Goal: Find specific page/section: Find specific page/section

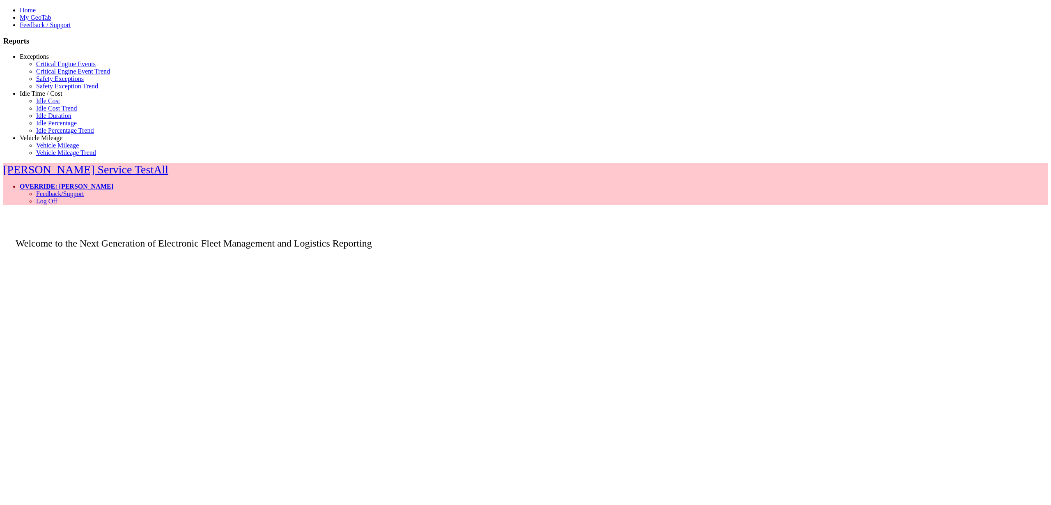
click at [46, 60] on link "Exceptions" at bounding box center [34, 56] width 29 height 7
click at [43, 82] on link "Safety Exceptions" at bounding box center [60, 78] width 48 height 7
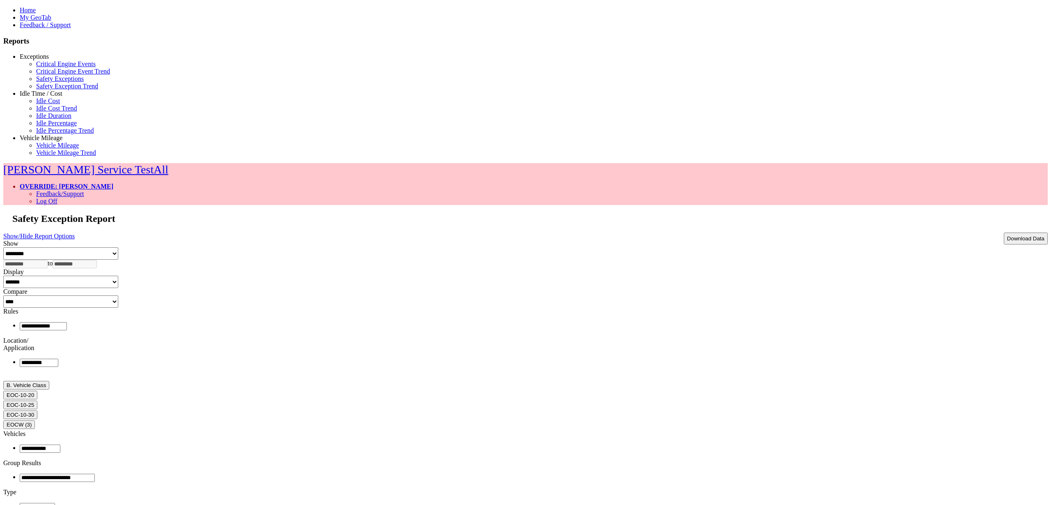
click at [953, 381] on span "B. Vehicle Class EOC-10-20 EOC-10-25 EOC-10-30 EOCW (3)" at bounding box center [525, 405] width 1044 height 48
click at [49, 453] on button "B. Vehicle Class" at bounding box center [26, 457] width 46 height 9
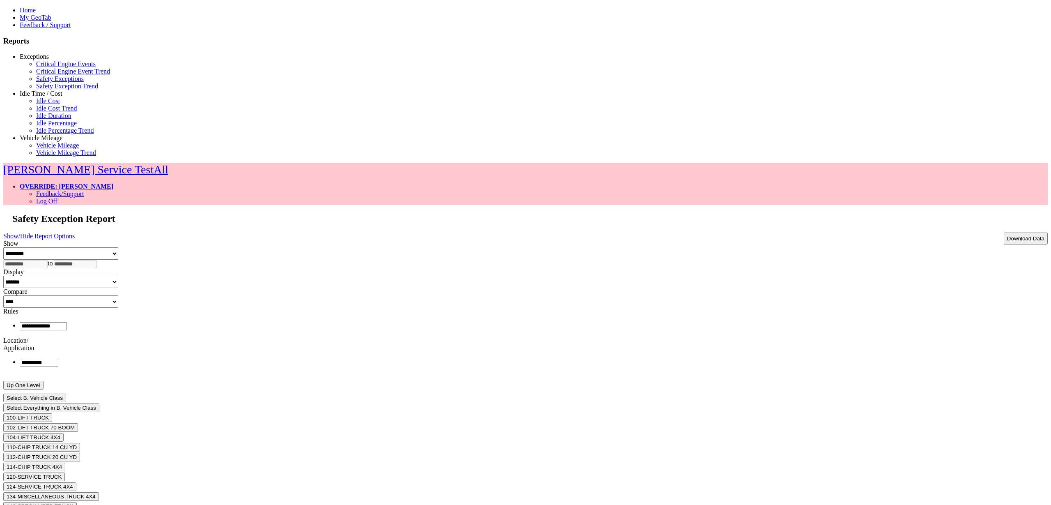
click at [721, 358] on ul at bounding box center [525, 362] width 1044 height 9
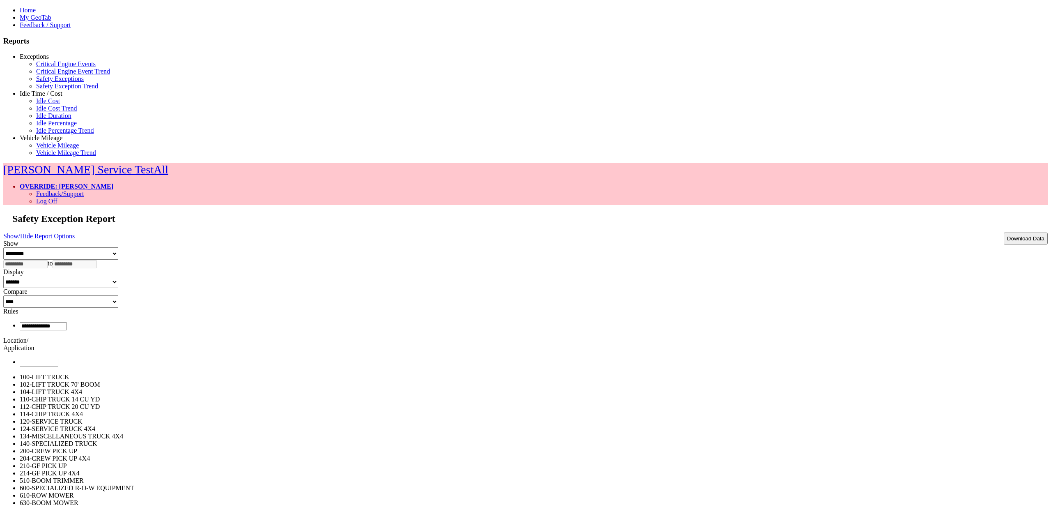
scroll to position [883, 0]
click at [565, 321] on ul at bounding box center [525, 325] width 1044 height 9
type input "**********"
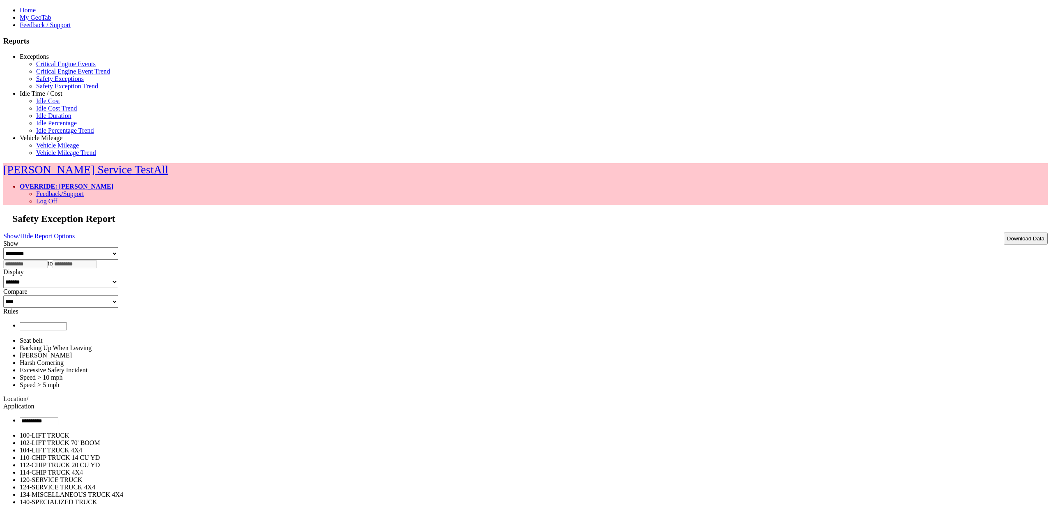
type input "**********"
click at [113, 183] on link "OVERRIDE: [PERSON_NAME]" at bounding box center [67, 186] width 94 height 7
click at [57, 197] on link "Log Off" at bounding box center [46, 200] width 21 height 7
